Goal: Task Accomplishment & Management: Complete application form

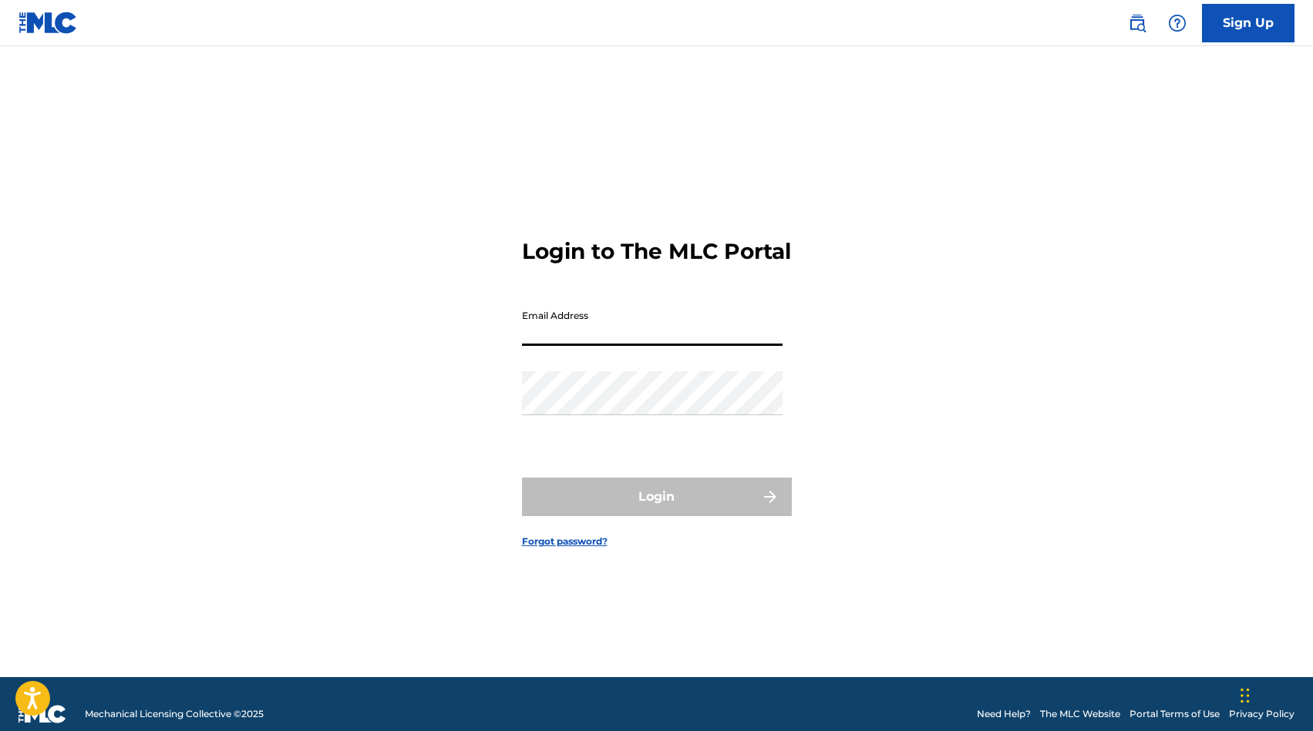
type input "[PERSON_NAME][EMAIL_ADDRESS][DOMAIN_NAME]"
click at [656, 510] on button "Login" at bounding box center [657, 497] width 270 height 39
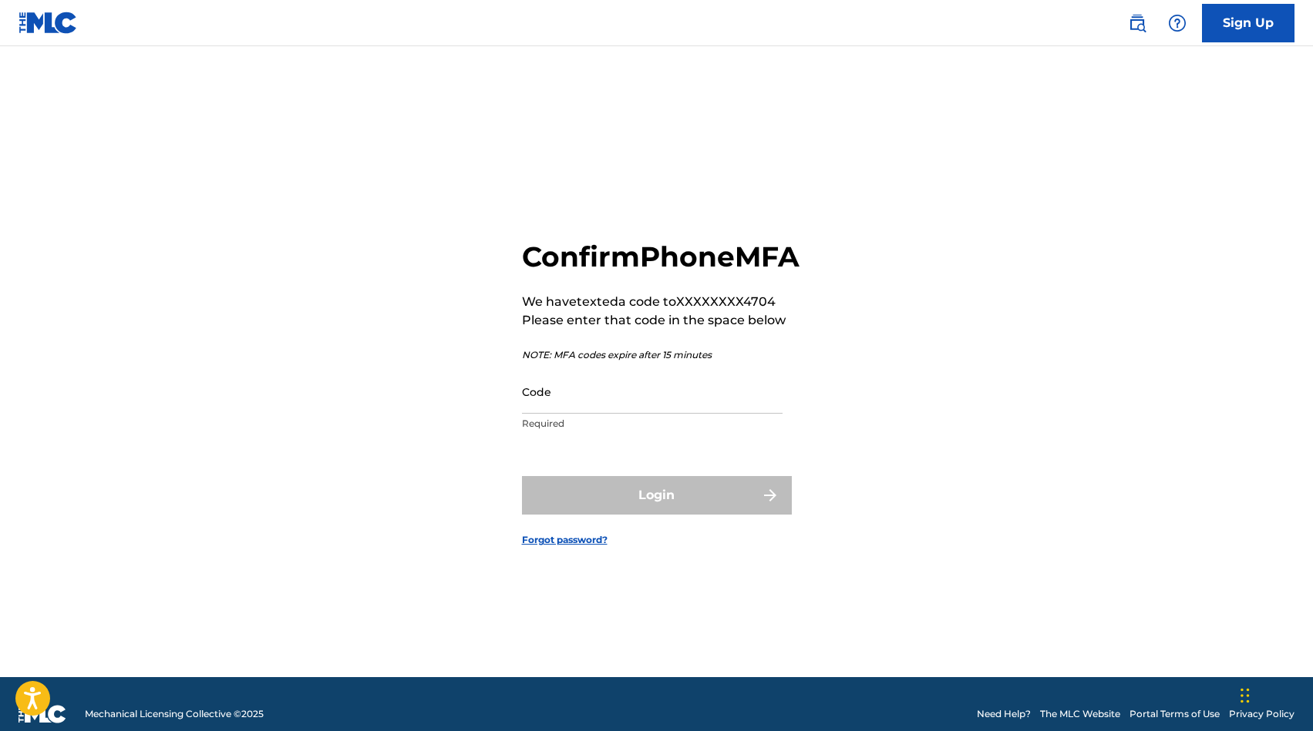
click at [619, 414] on input "Code" at bounding box center [652, 392] width 261 height 44
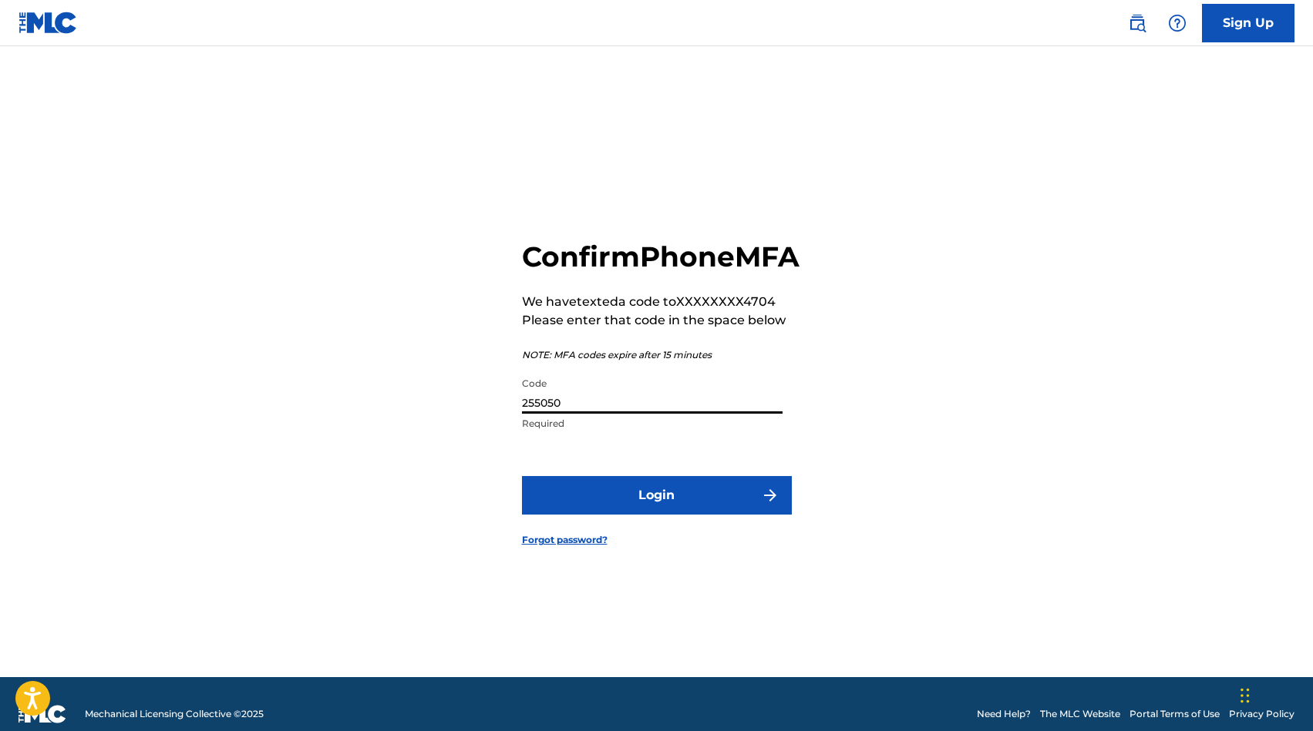
type input "255050"
click at [677, 533] on form "Confirm Phone MFA We have texted a code to XXXXXXXX4704 Please enter that code …" at bounding box center [657, 381] width 270 height 593
click at [677, 515] on button "Login" at bounding box center [657, 495] width 270 height 39
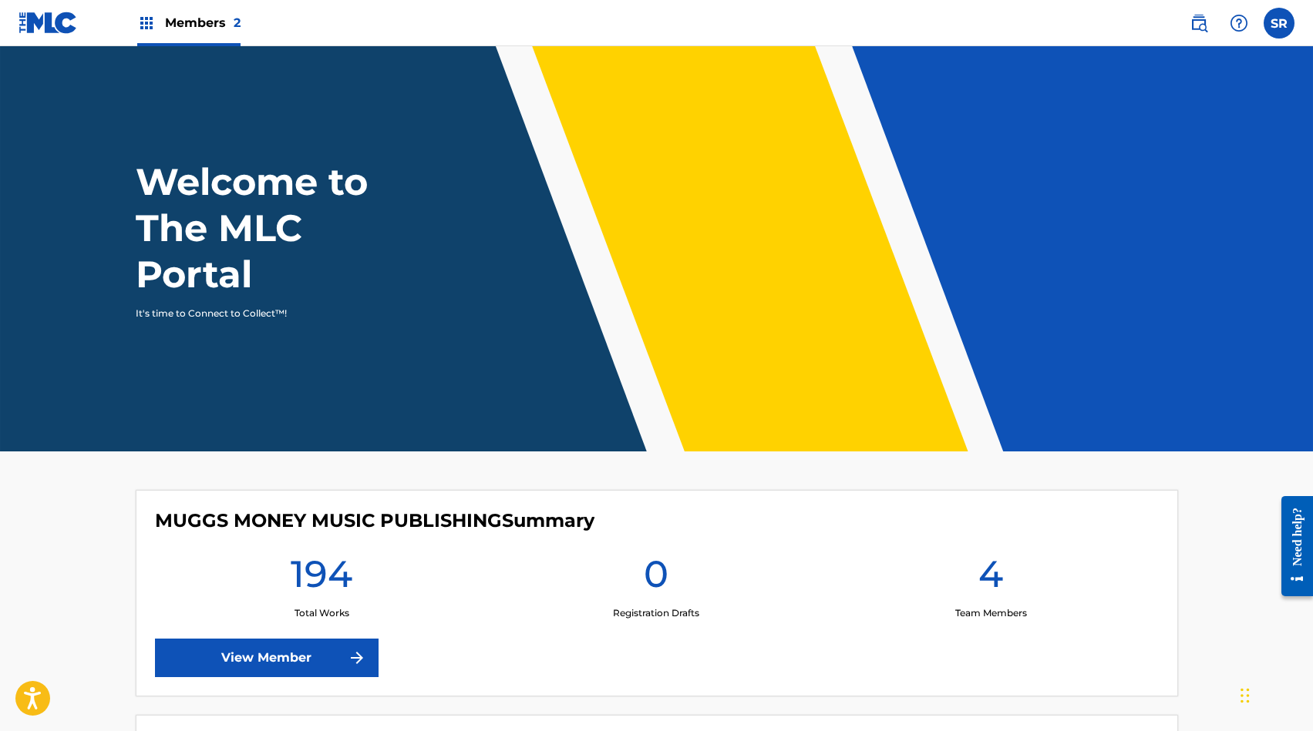
click at [206, 25] on span "Members 2" at bounding box center [203, 23] width 76 height 18
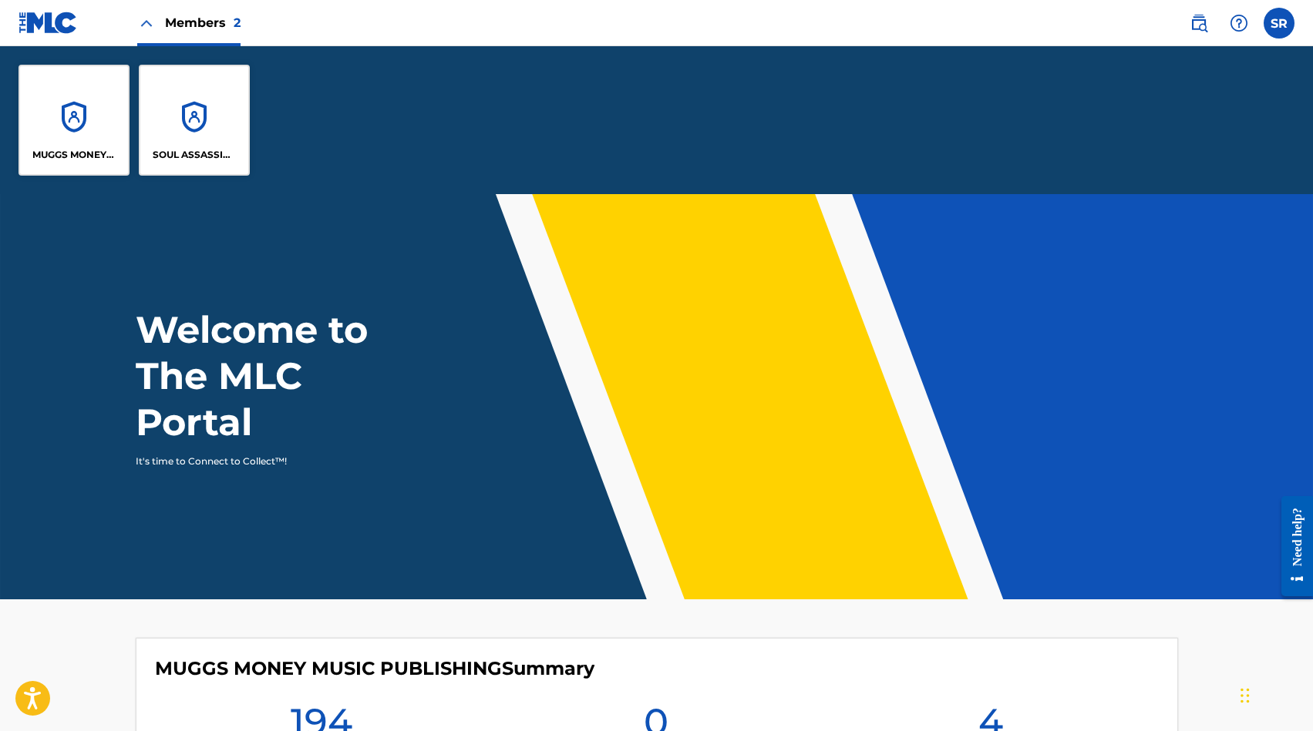
click at [82, 121] on div "MUGGS MONEY MUSIC PUBLISHING" at bounding box center [73, 120] width 111 height 111
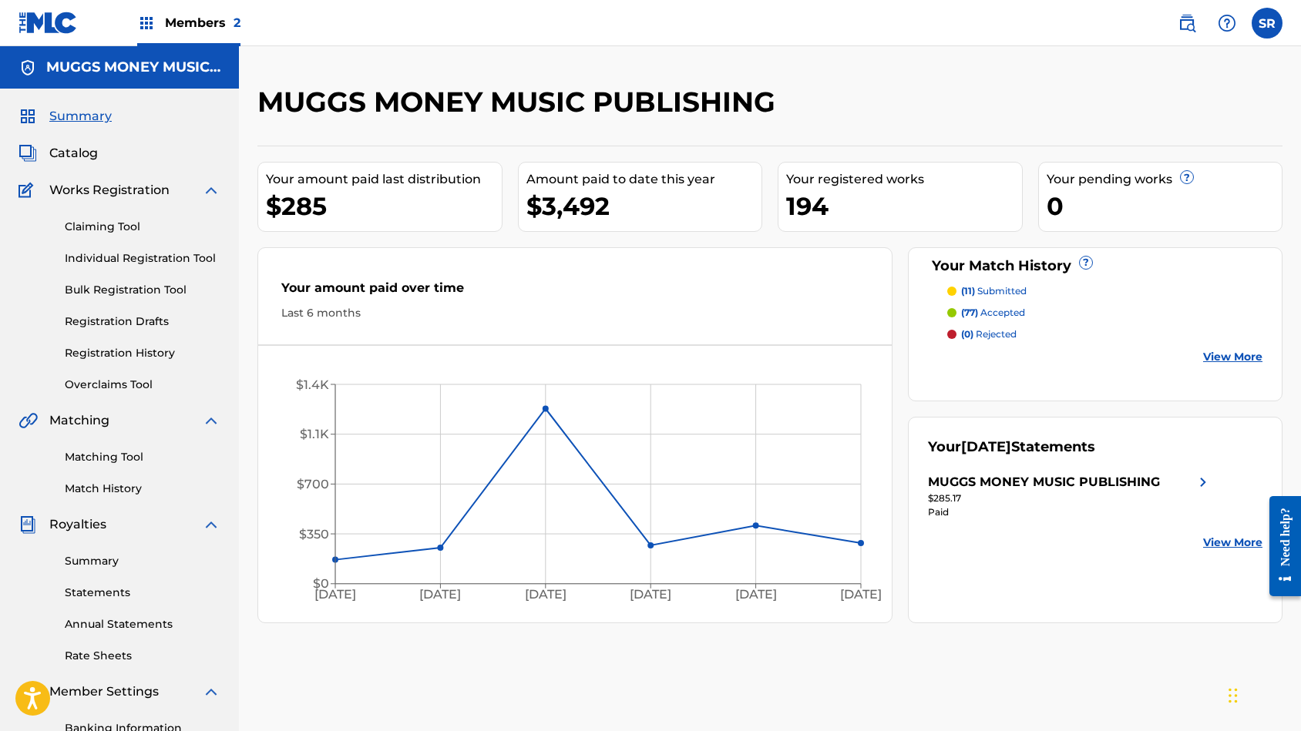
click at [109, 224] on link "Claiming Tool" at bounding box center [143, 227] width 156 height 16
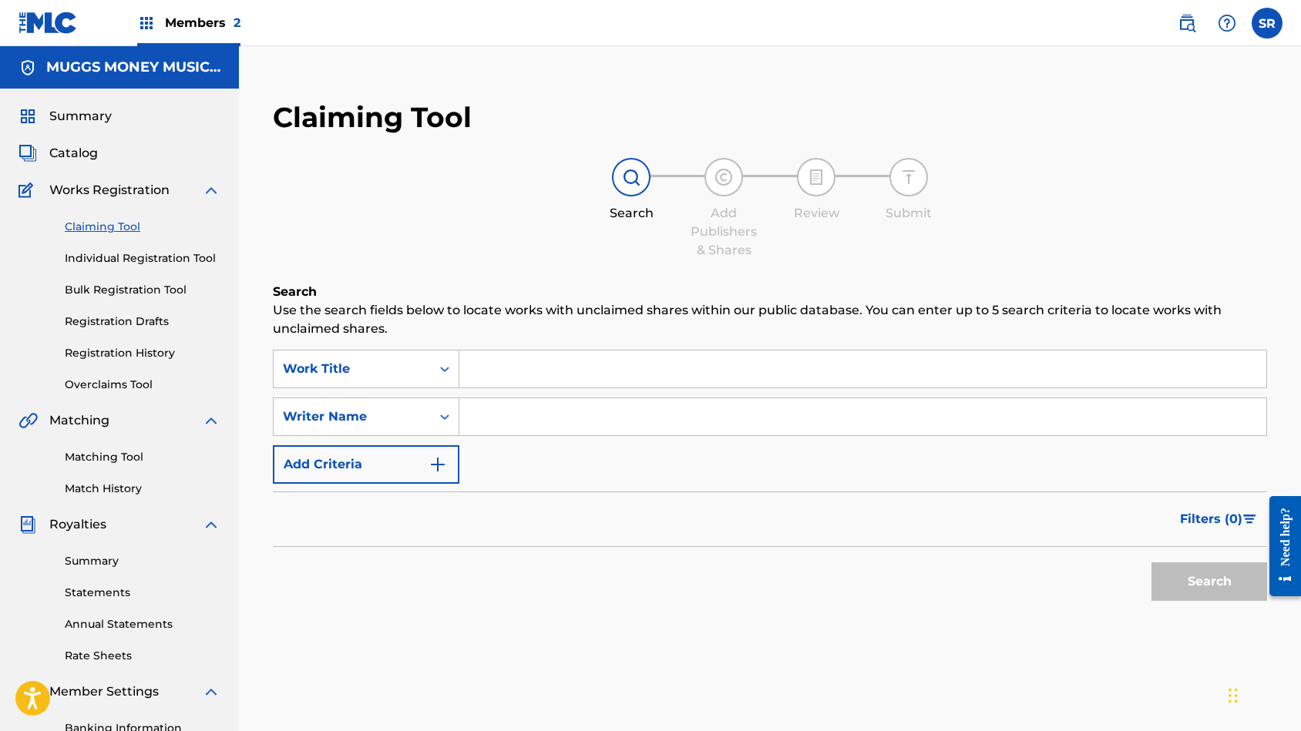
click at [551, 361] on input "Search Form" at bounding box center [862, 369] width 807 height 37
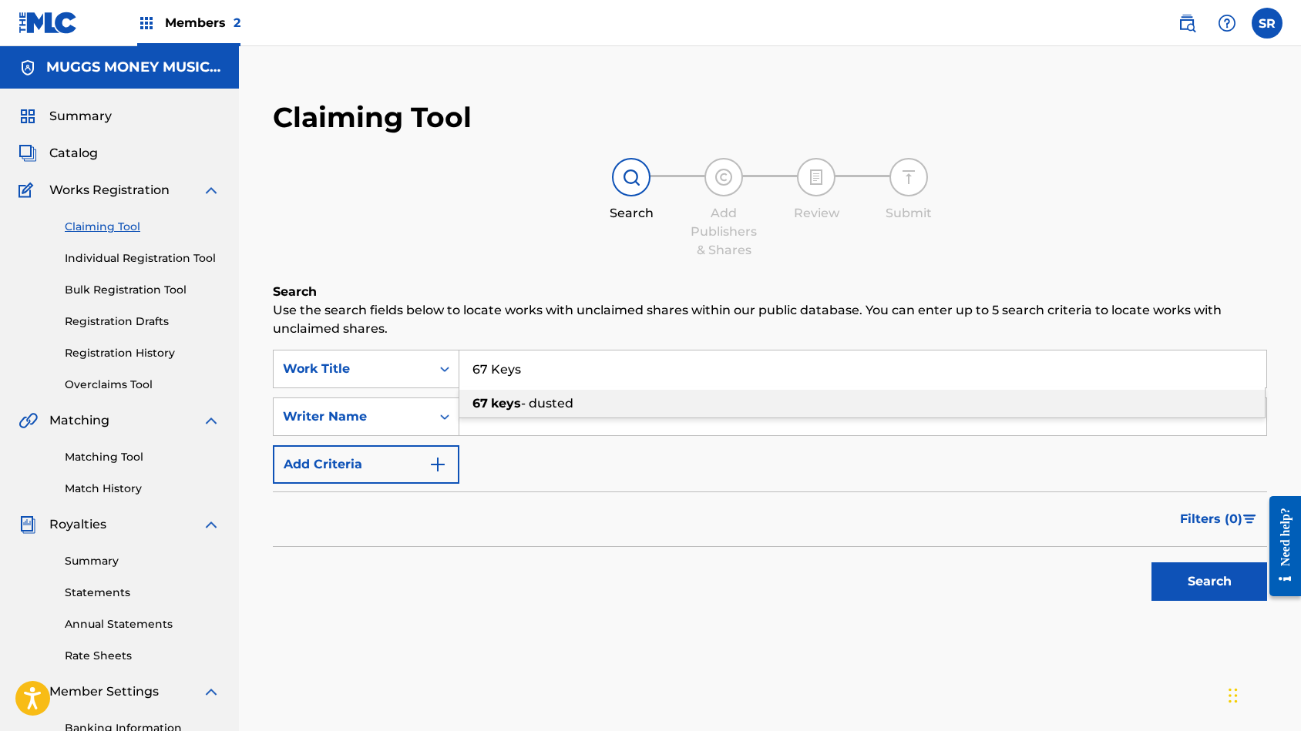
type input "67 keys - dusted"
click at [524, 414] on input "Search Form" at bounding box center [862, 416] width 807 height 37
type input "Muggerud"
click at [1209, 582] on button "Search" at bounding box center [1209, 582] width 116 height 39
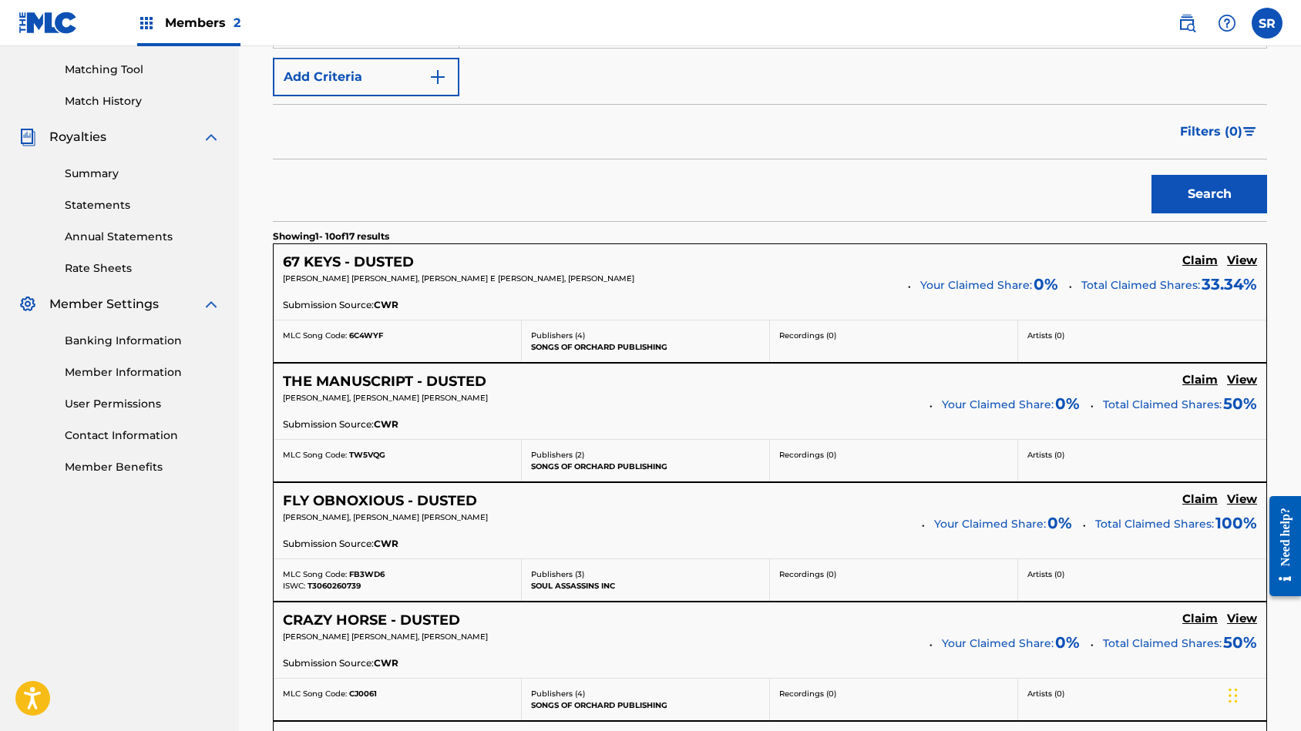
scroll to position [339, 0]
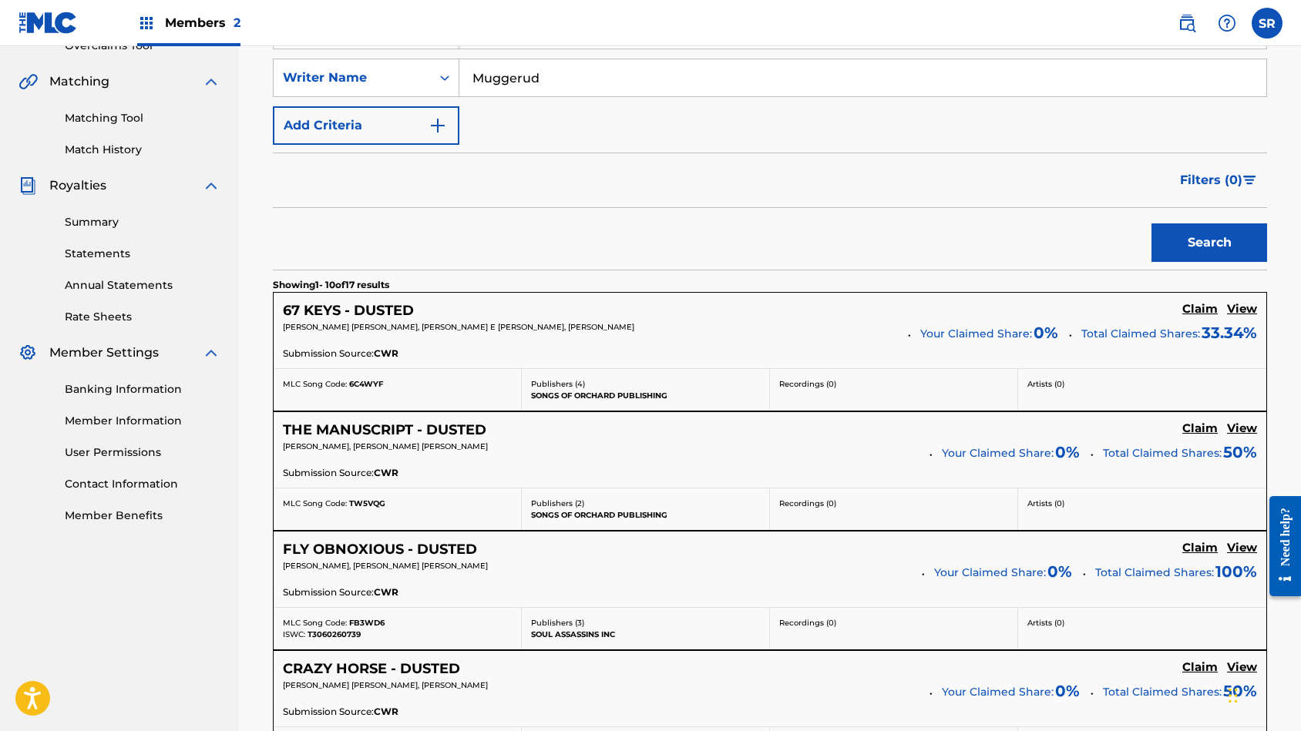
click at [1245, 309] on h5 "View" at bounding box center [1242, 309] width 30 height 15
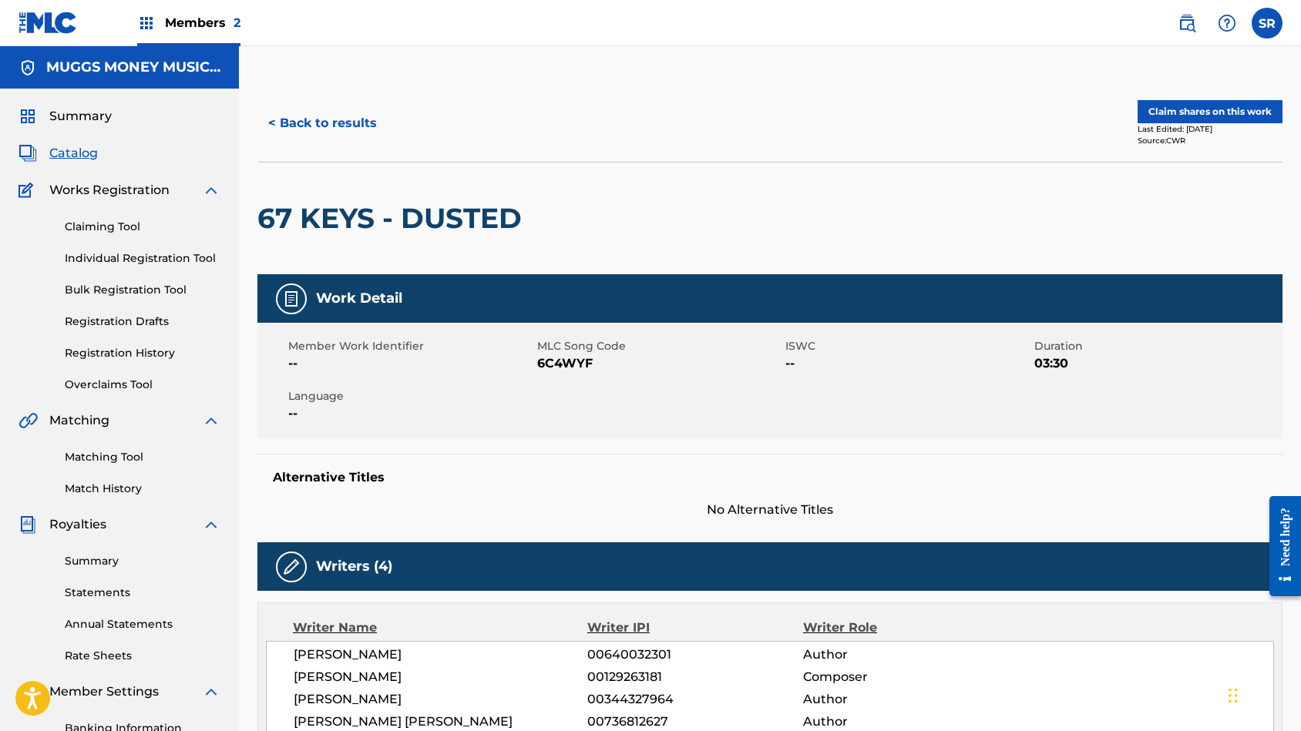
click at [1166, 112] on button "Claim shares on this work" at bounding box center [1210, 111] width 145 height 23
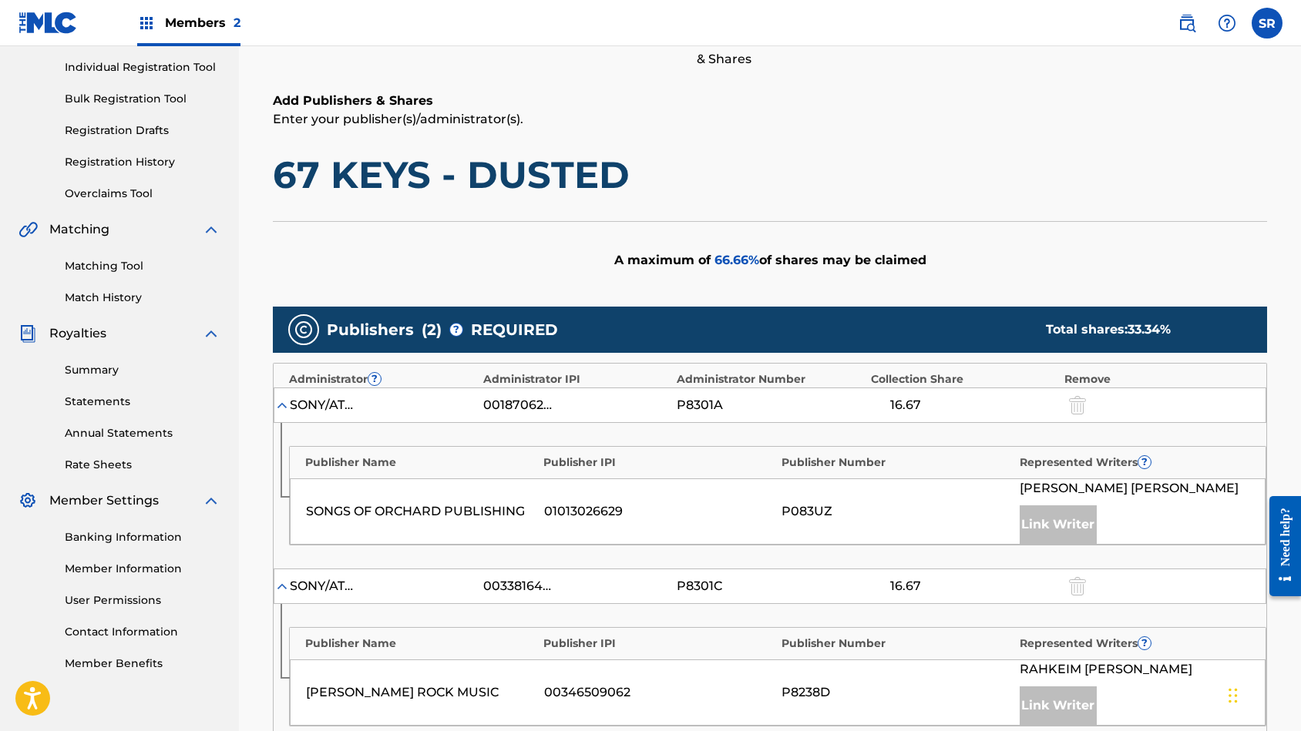
scroll to position [422, 0]
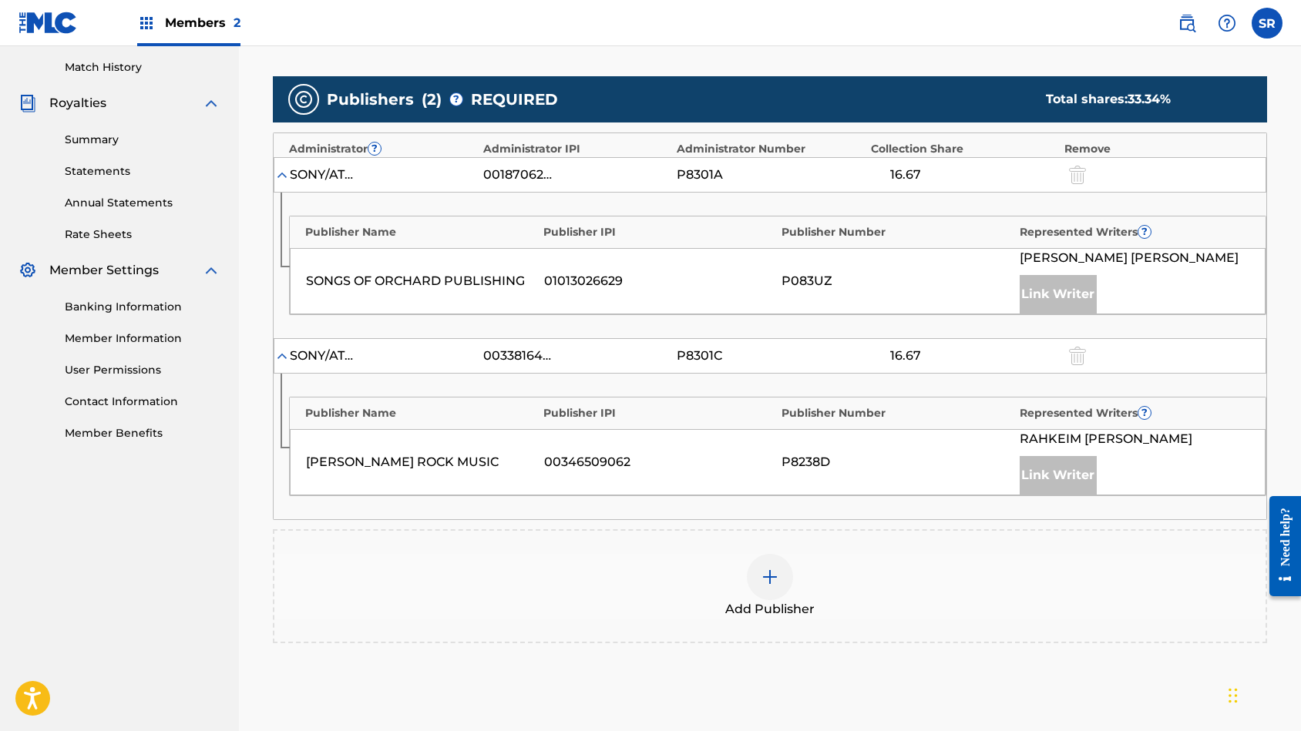
click at [769, 575] on img at bounding box center [770, 577] width 18 height 18
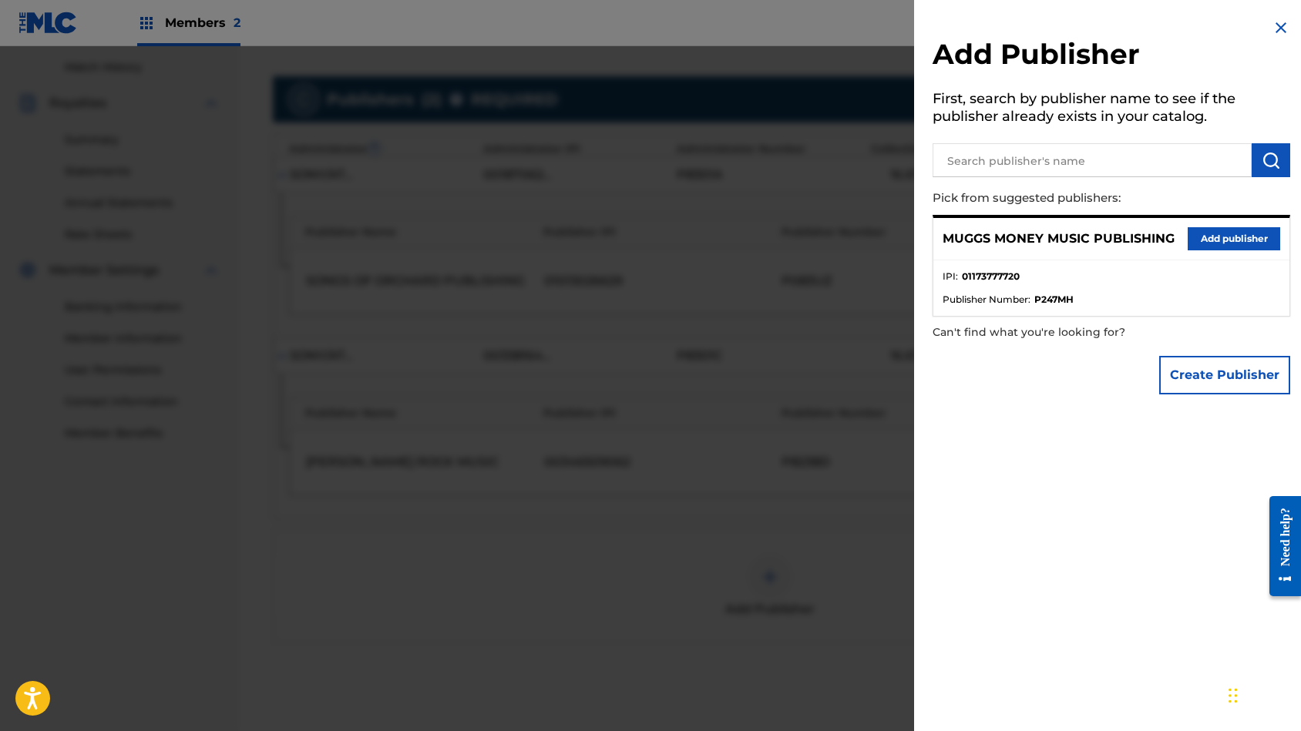
click at [1225, 231] on button "Add publisher" at bounding box center [1234, 238] width 92 height 23
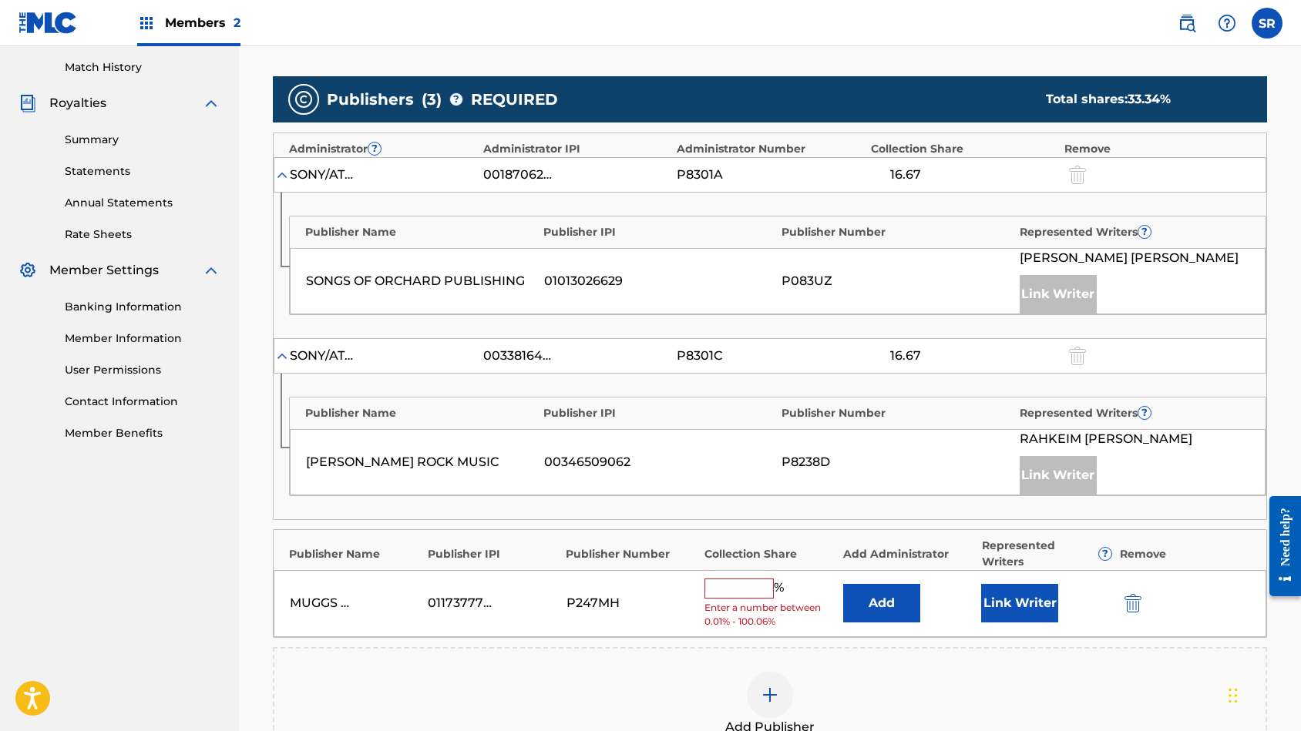
click at [713, 588] on input "text" at bounding box center [738, 589] width 69 height 20
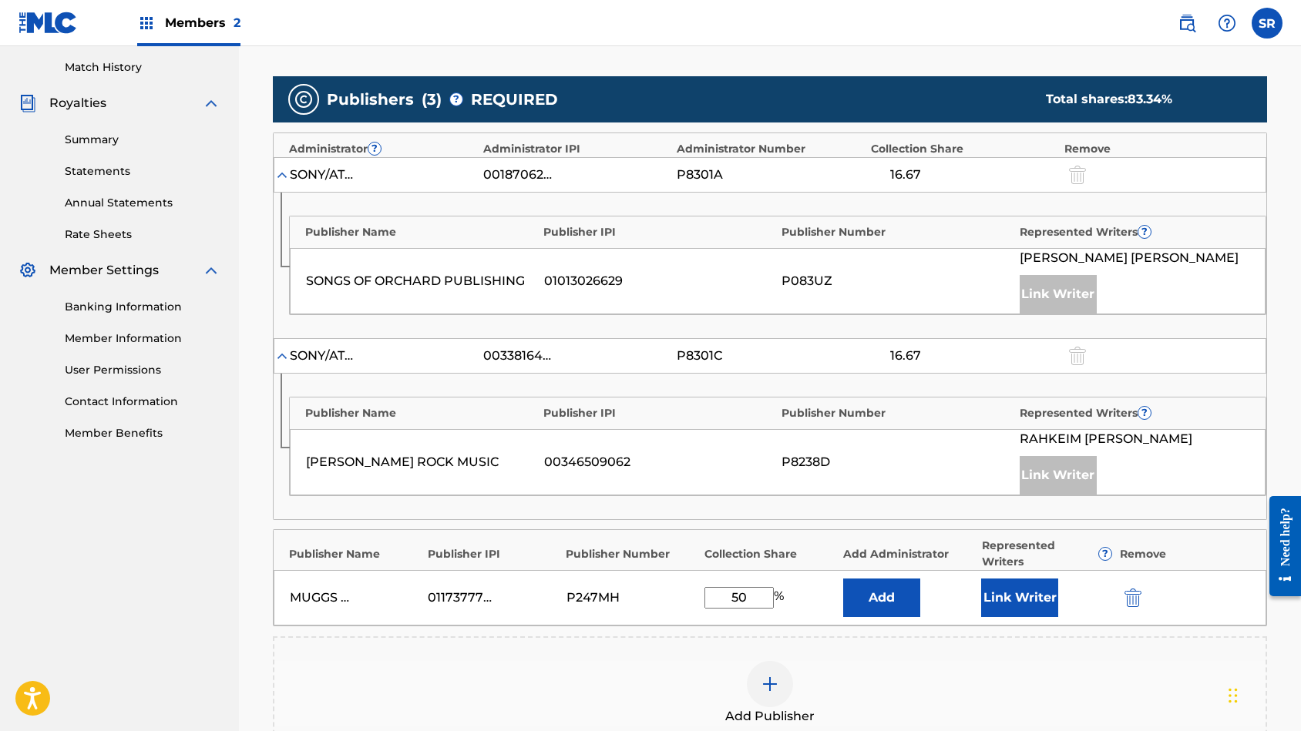
type input "50"
click at [1011, 591] on button "Link Writer" at bounding box center [1019, 598] width 77 height 39
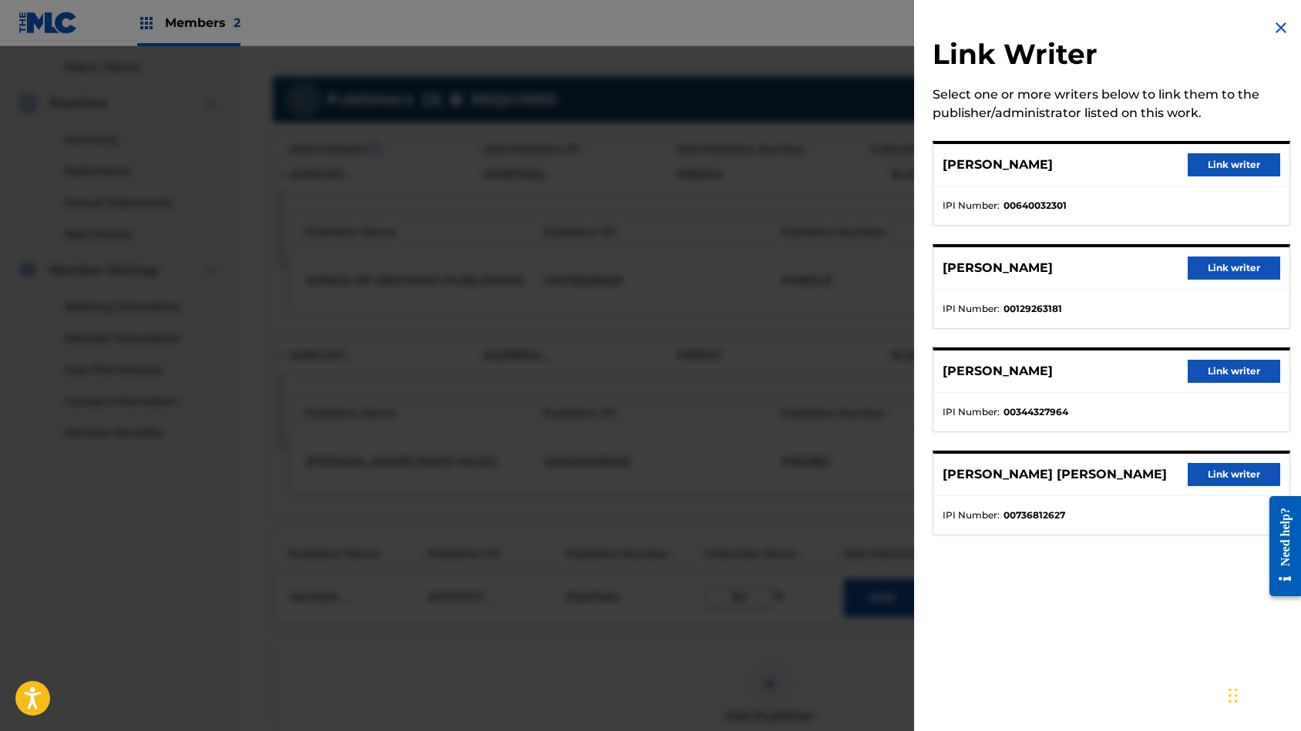
click at [1210, 267] on button "Link writer" at bounding box center [1234, 268] width 92 height 23
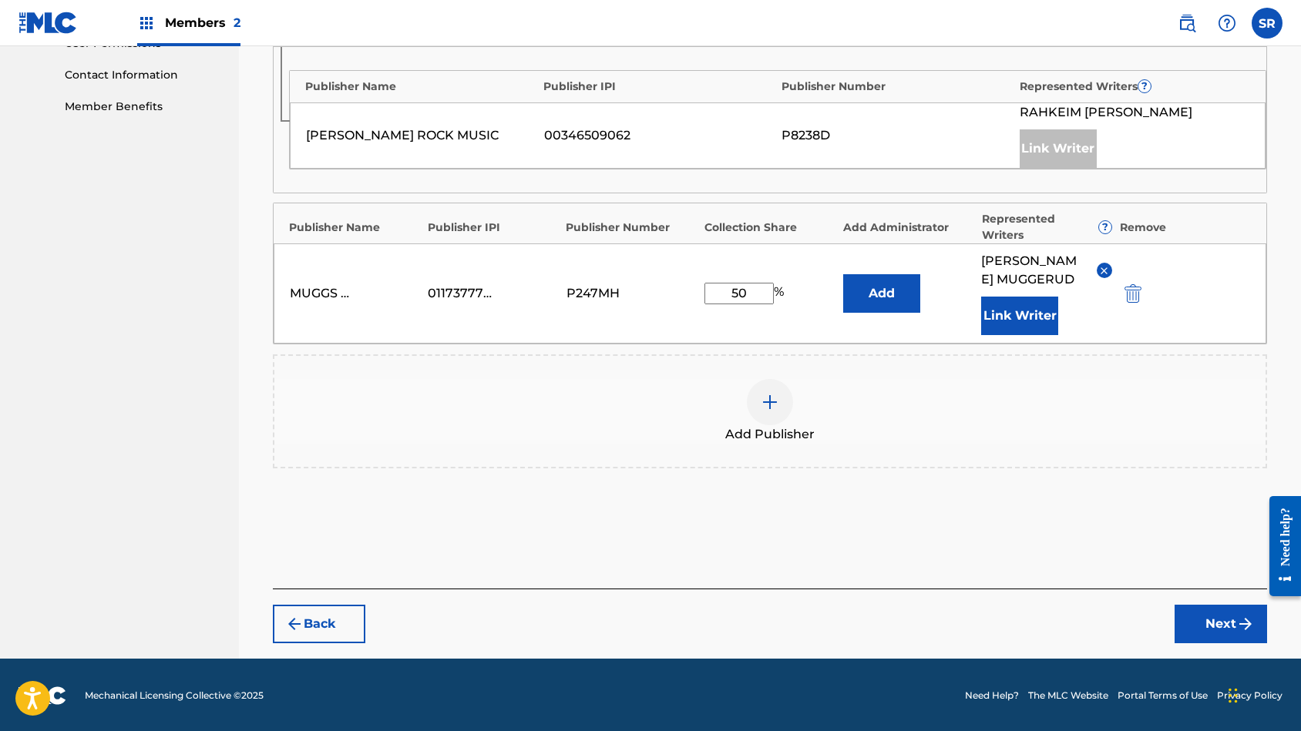
click at [1227, 610] on button "Next" at bounding box center [1221, 624] width 92 height 39
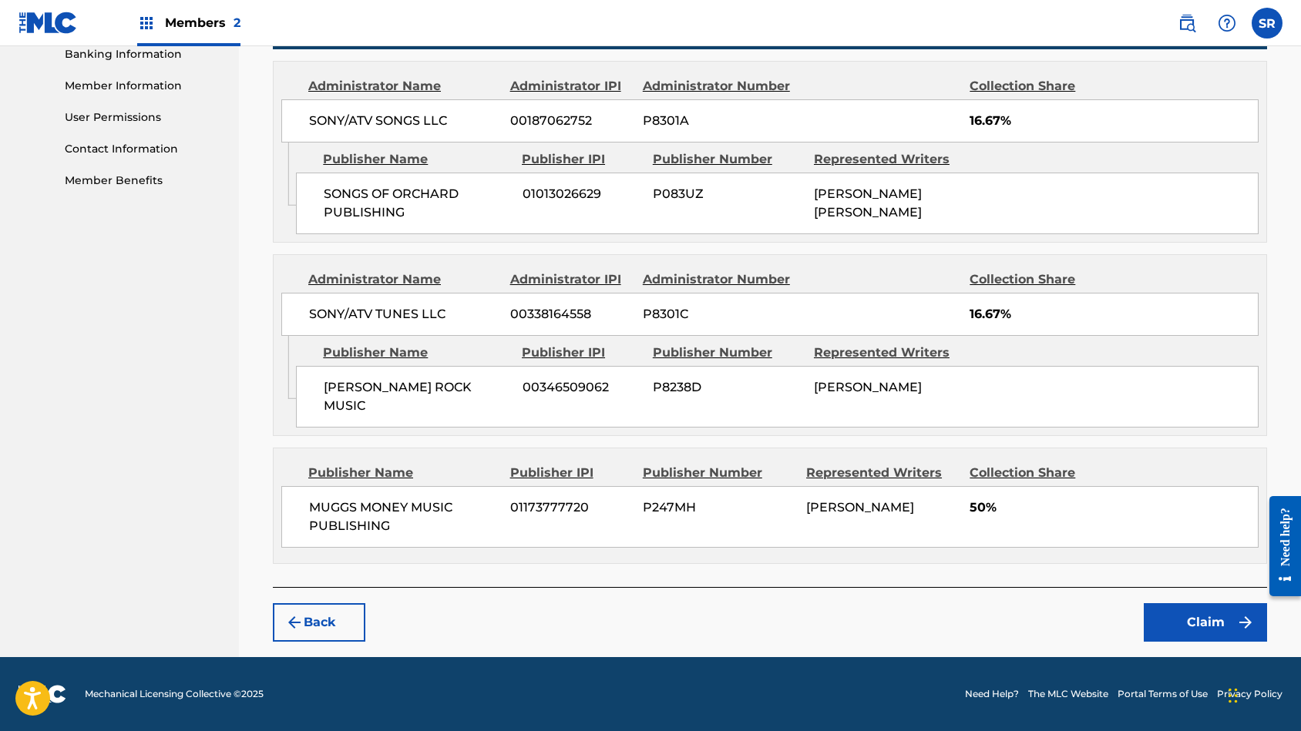
scroll to position [656, 0]
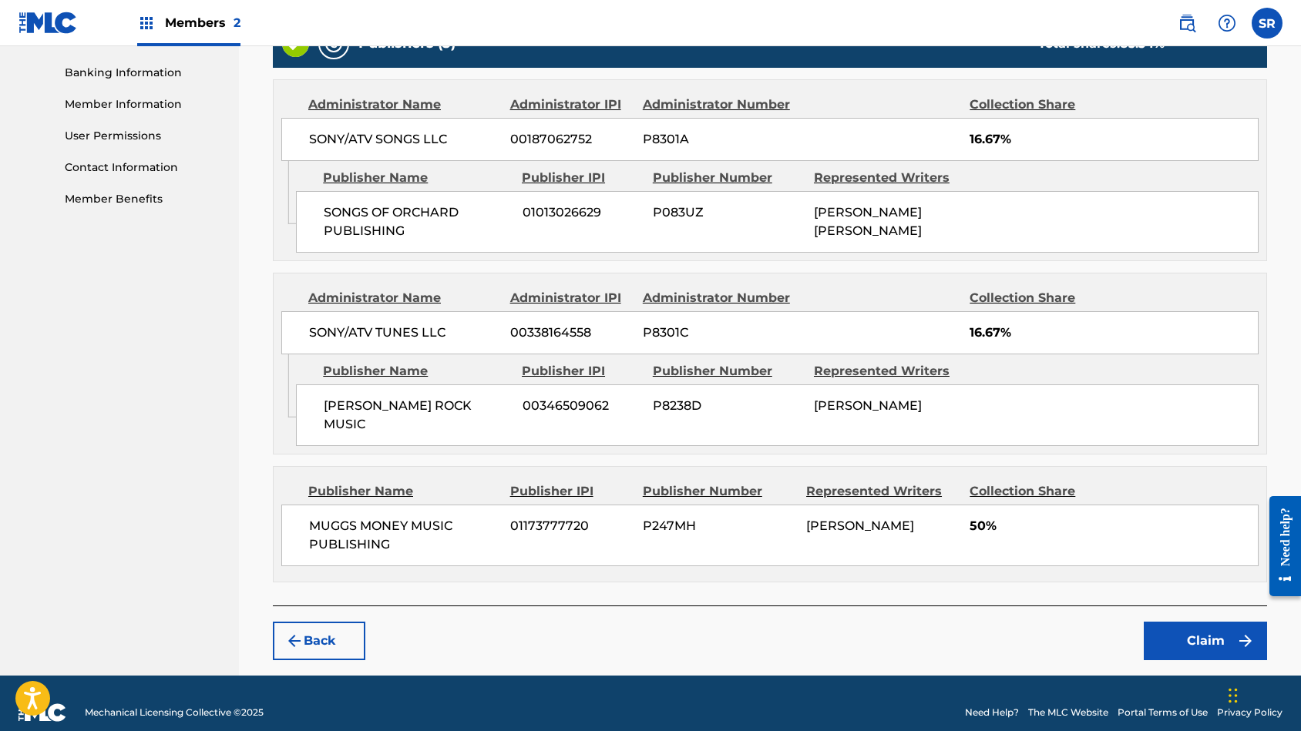
click at [1222, 622] on button "Claim" at bounding box center [1205, 641] width 123 height 39
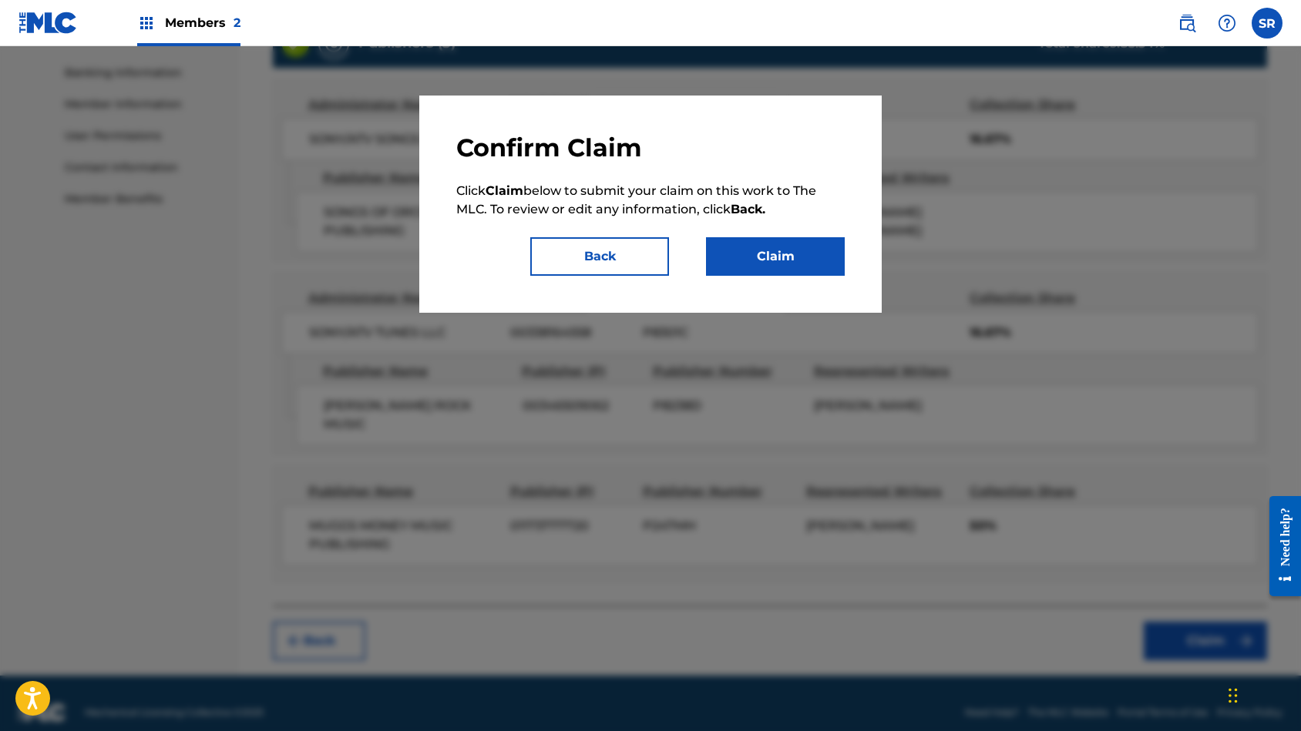
click at [763, 259] on button "Claim" at bounding box center [775, 256] width 139 height 39
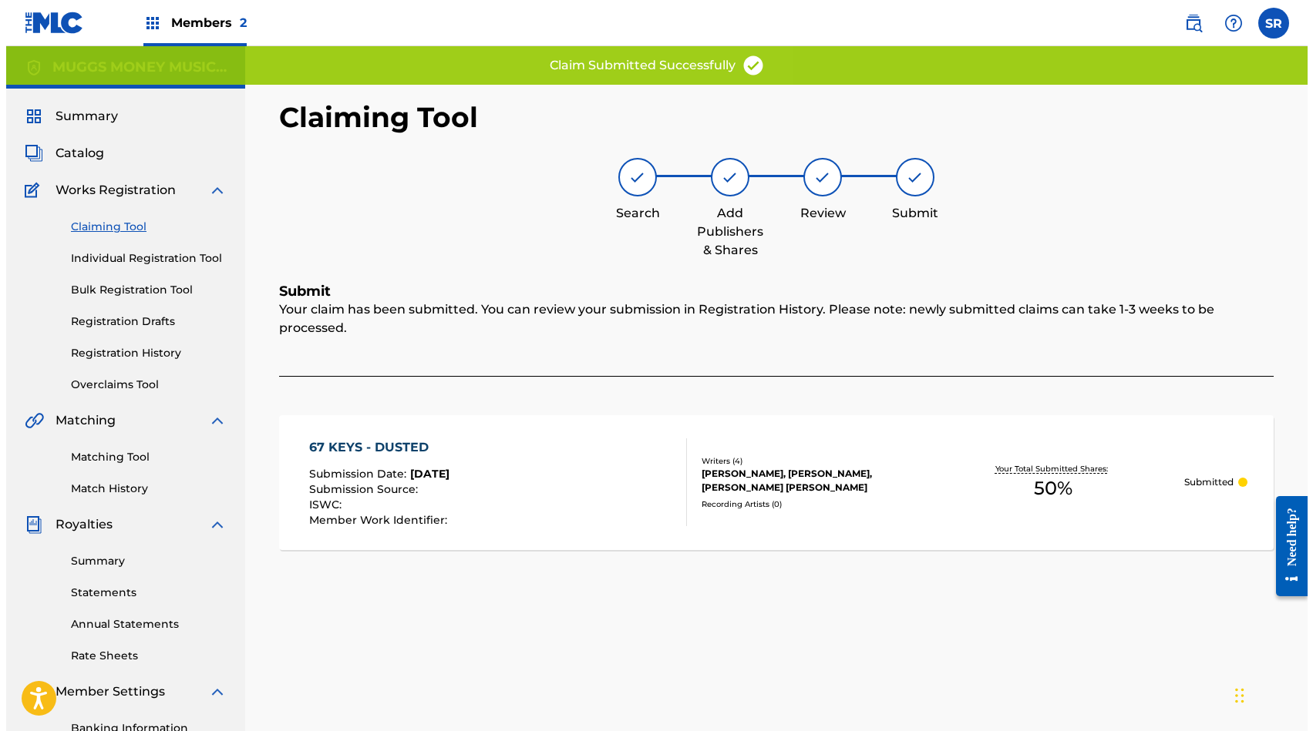
scroll to position [0, 0]
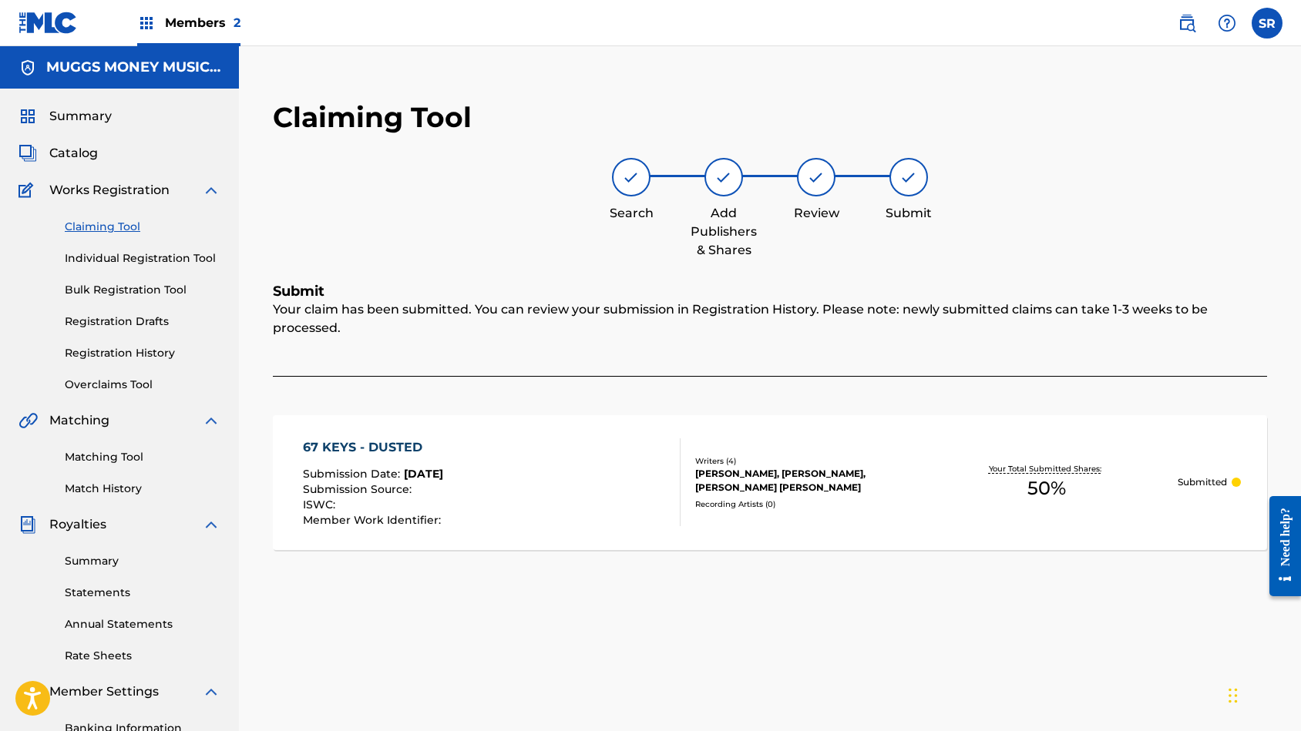
click at [129, 456] on link "Matching Tool" at bounding box center [143, 457] width 156 height 16
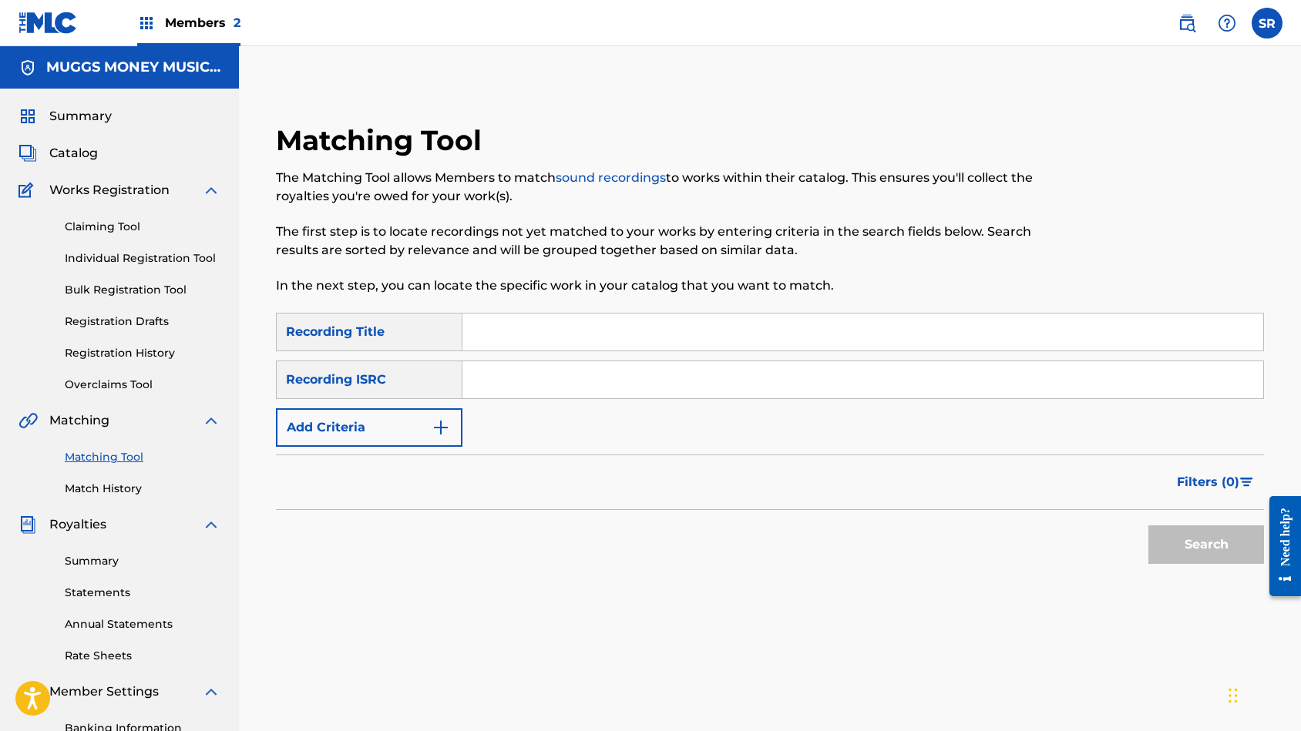
click at [485, 333] on input "Search Form" at bounding box center [862, 332] width 801 height 37
type input "Jump Around"
click at [480, 378] on input "Search Form" at bounding box center [862, 379] width 801 height 37
click at [445, 422] on img "Search Form" at bounding box center [441, 428] width 18 height 18
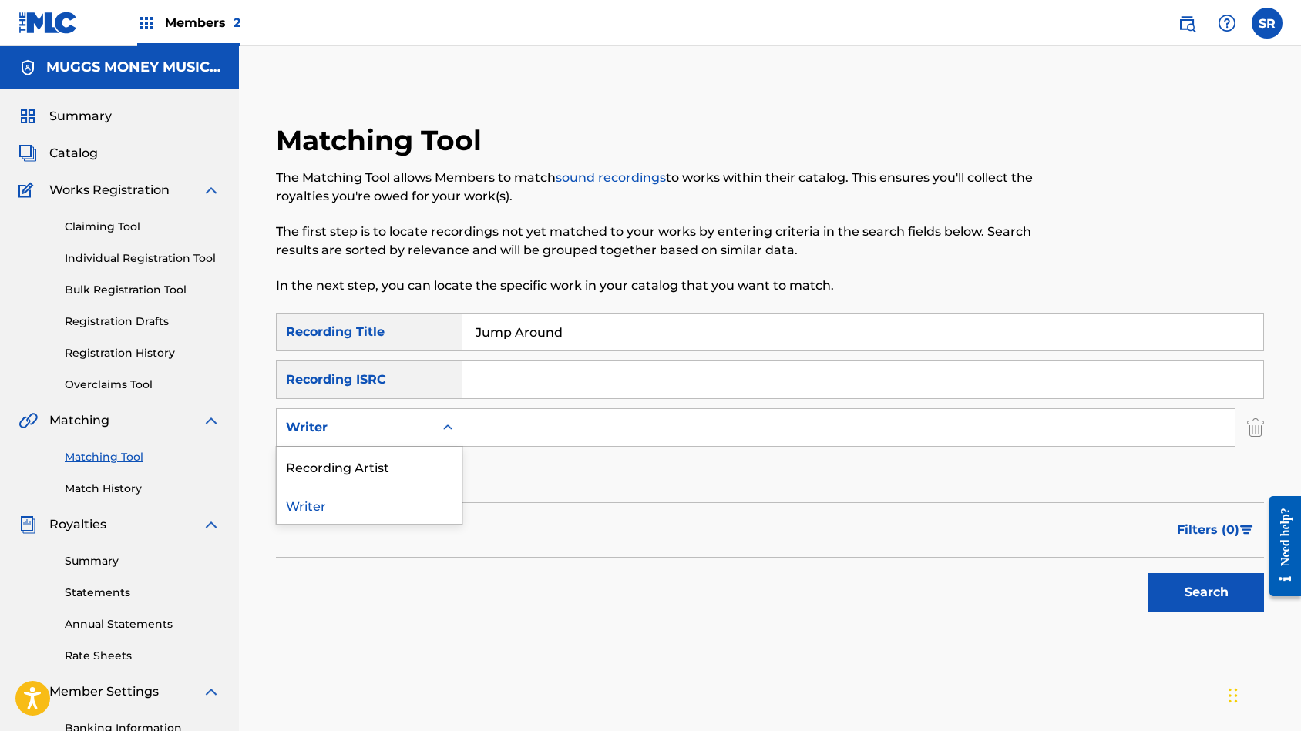
click at [452, 431] on icon "Search Form" at bounding box center [447, 427] width 15 height 15
click at [438, 466] on div "Recording Artist" at bounding box center [369, 466] width 185 height 39
click at [503, 421] on input "Search Form" at bounding box center [848, 427] width 772 height 37
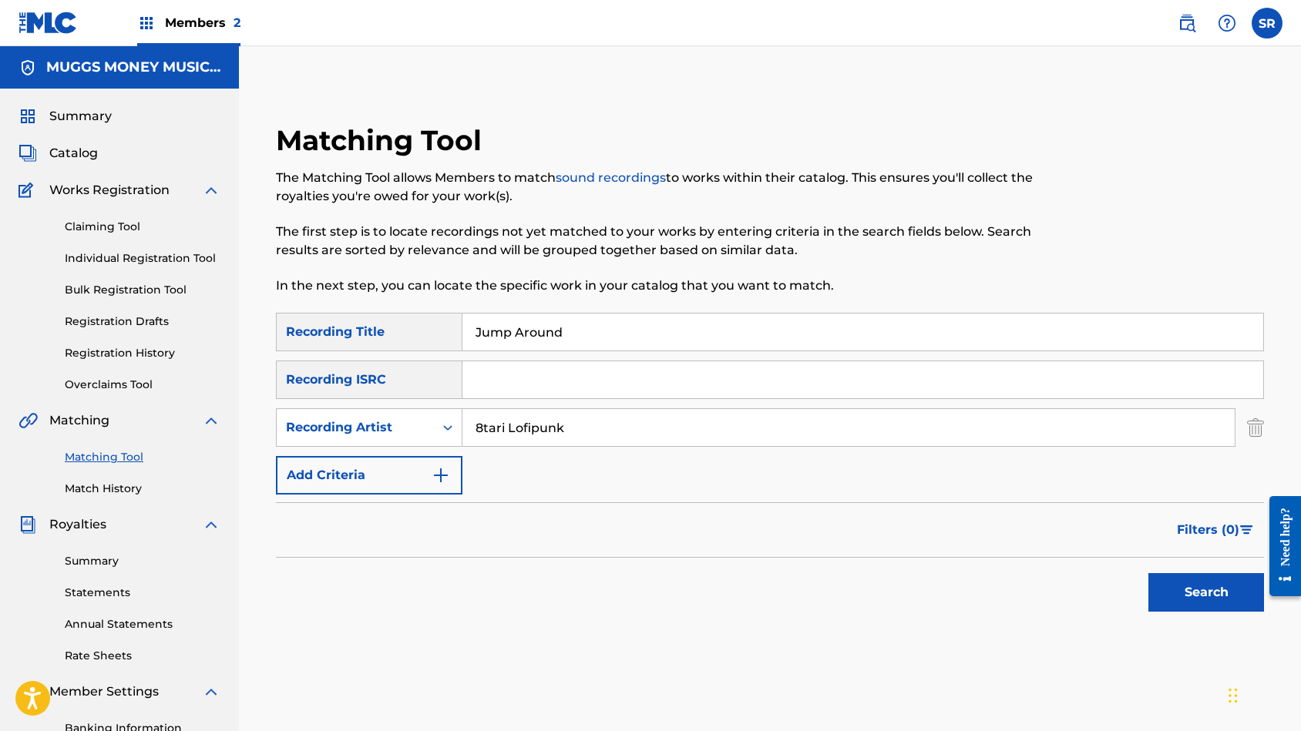
type input "8tari Lofipunk"
click at [1206, 593] on button "Search" at bounding box center [1206, 592] width 116 height 39
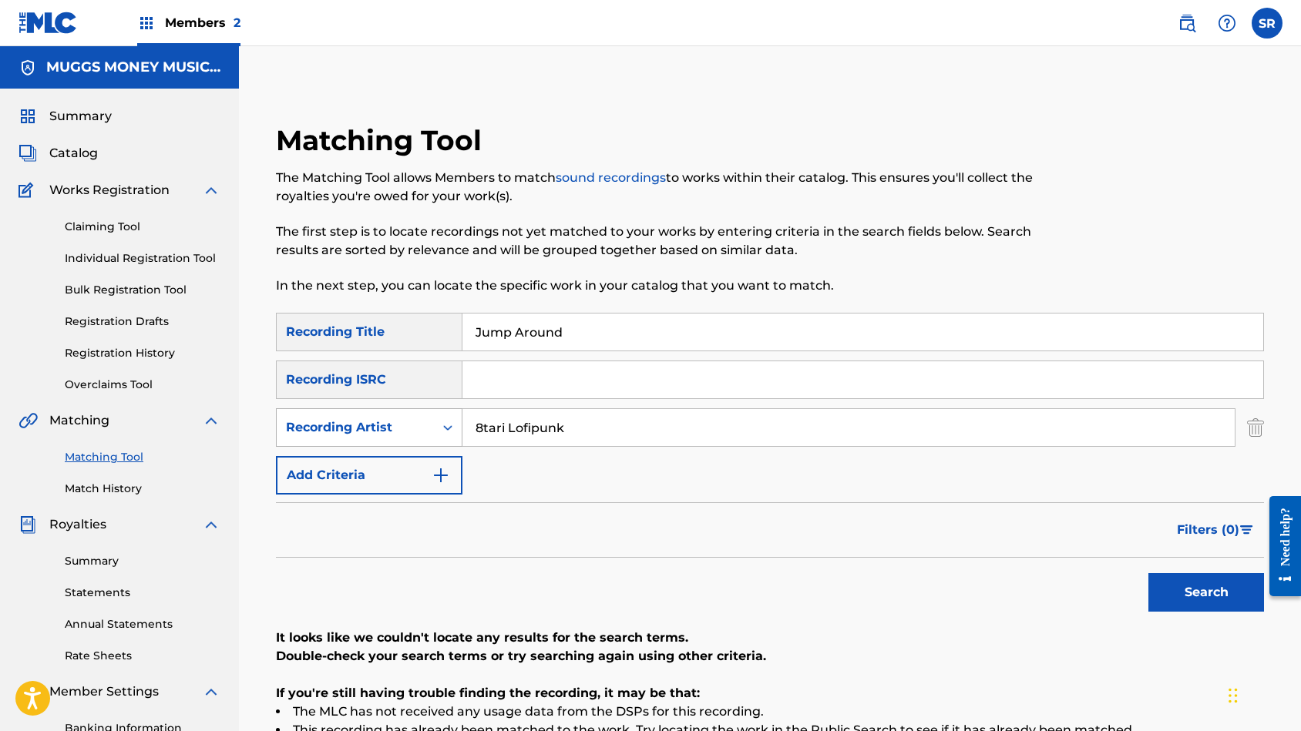
drag, startPoint x: 532, startPoint y: 431, endPoint x: 400, endPoint y: 428, distance: 131.8
click at [400, 428] on div "SearchWithCriteria414d8067-6b14-4bba-b90e-082b5b6140ad Recording Artist 8tari L…" at bounding box center [770, 427] width 988 height 39
click at [489, 383] on input "Search Form" at bounding box center [862, 379] width 801 height 37
type input "QZZ8B2327276"
click at [1206, 593] on button "Search" at bounding box center [1206, 592] width 116 height 39
